Goal: Task Accomplishment & Management: Use online tool/utility

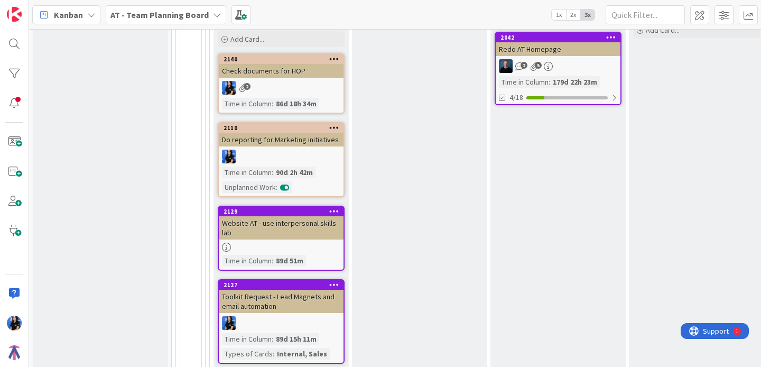
scroll to position [525, 0]
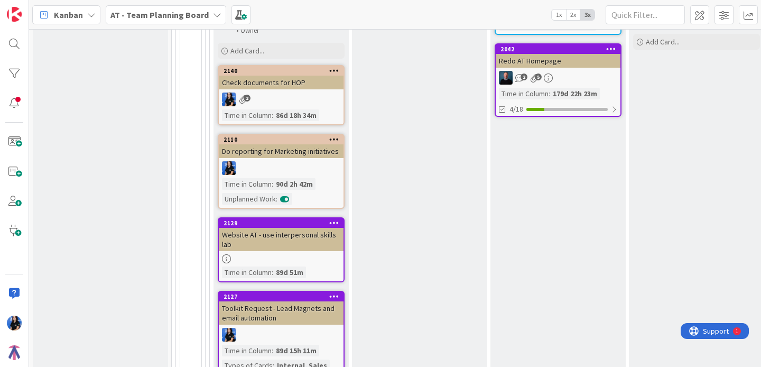
click at [274, 84] on div "Check documents for HOP" at bounding box center [281, 83] width 125 height 14
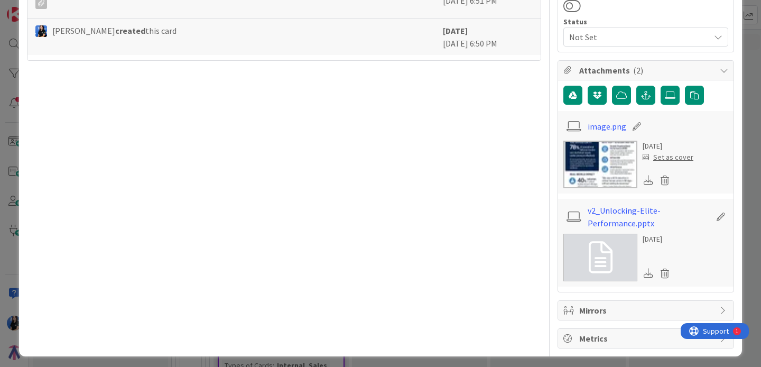
scroll to position [438, 0]
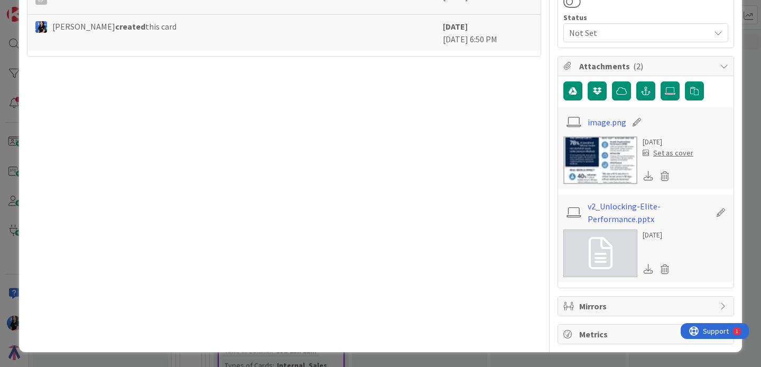
click at [648, 272] on icon at bounding box center [648, 269] width 10 height 10
click at [588, 170] on img at bounding box center [600, 160] width 74 height 48
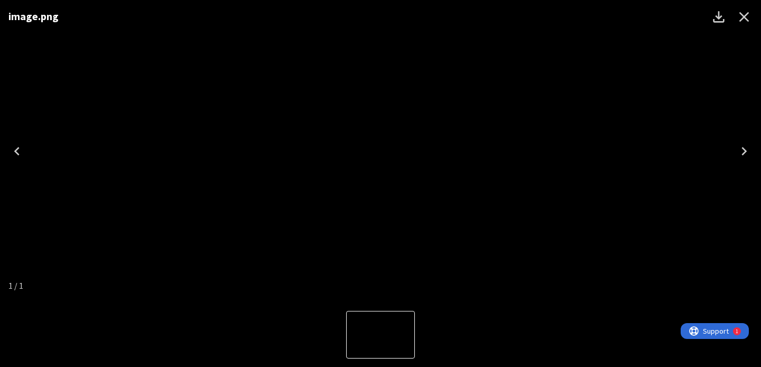
click at [532, 181] on div "image.png" at bounding box center [380, 151] width 761 height 302
click at [745, 18] on icon "Close" at bounding box center [744, 17] width 10 height 10
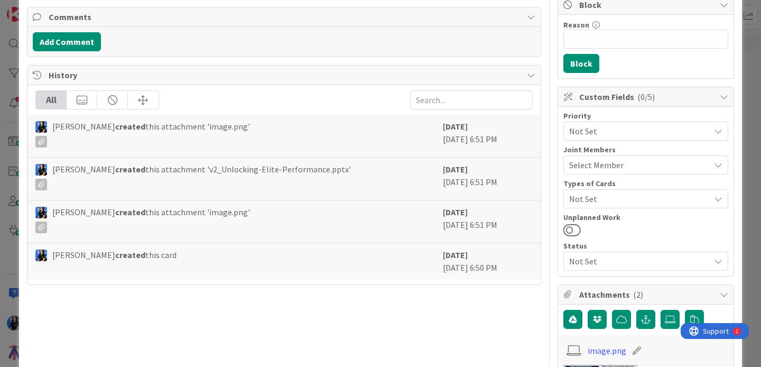
scroll to position [0, 0]
